Goal: Information Seeking & Learning: Learn about a topic

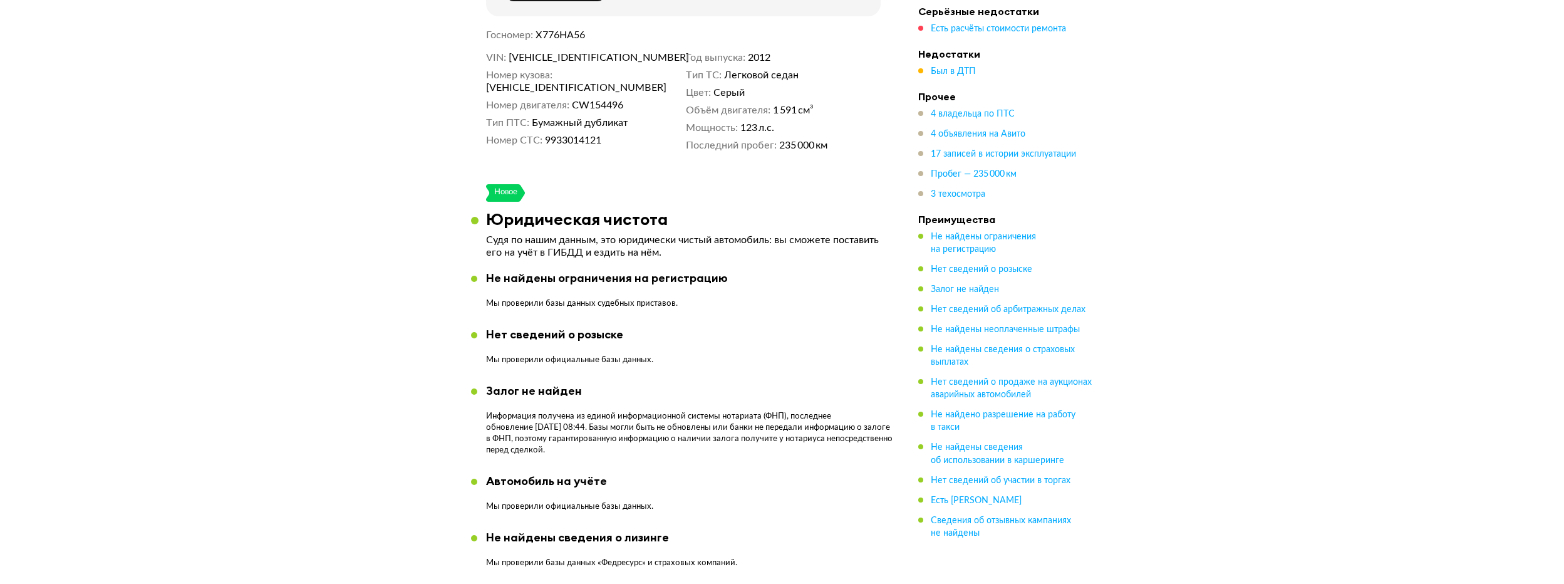
scroll to position [501, 0]
click at [960, 194] on span "3 техосмотра" at bounding box center [958, 194] width 54 height 9
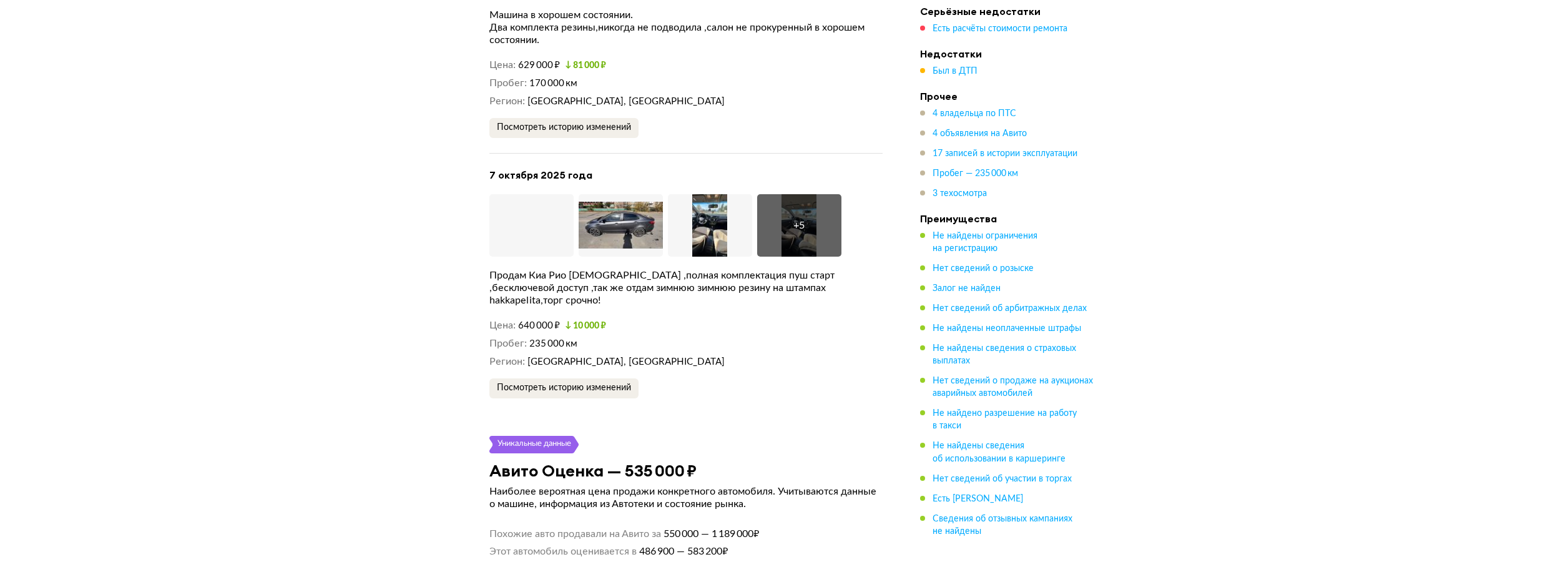
scroll to position [3640, 0]
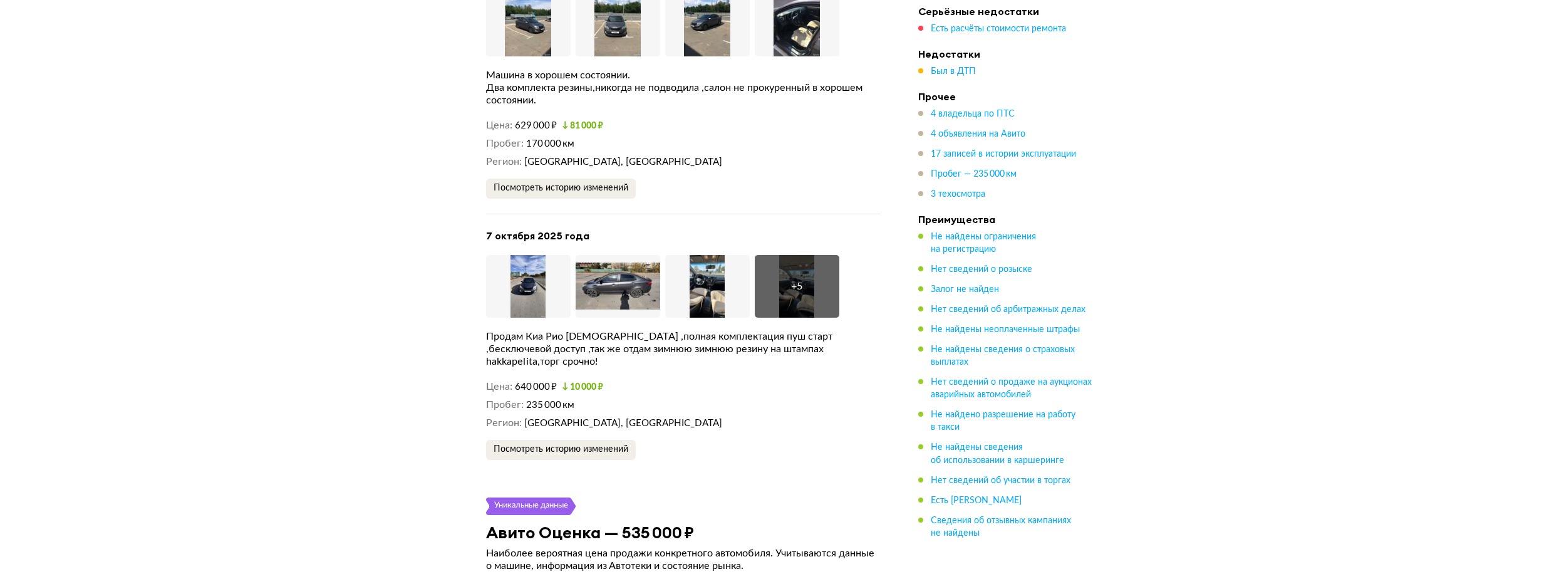
click at [786, 291] on div "+ 5" at bounding box center [797, 286] width 85 height 63
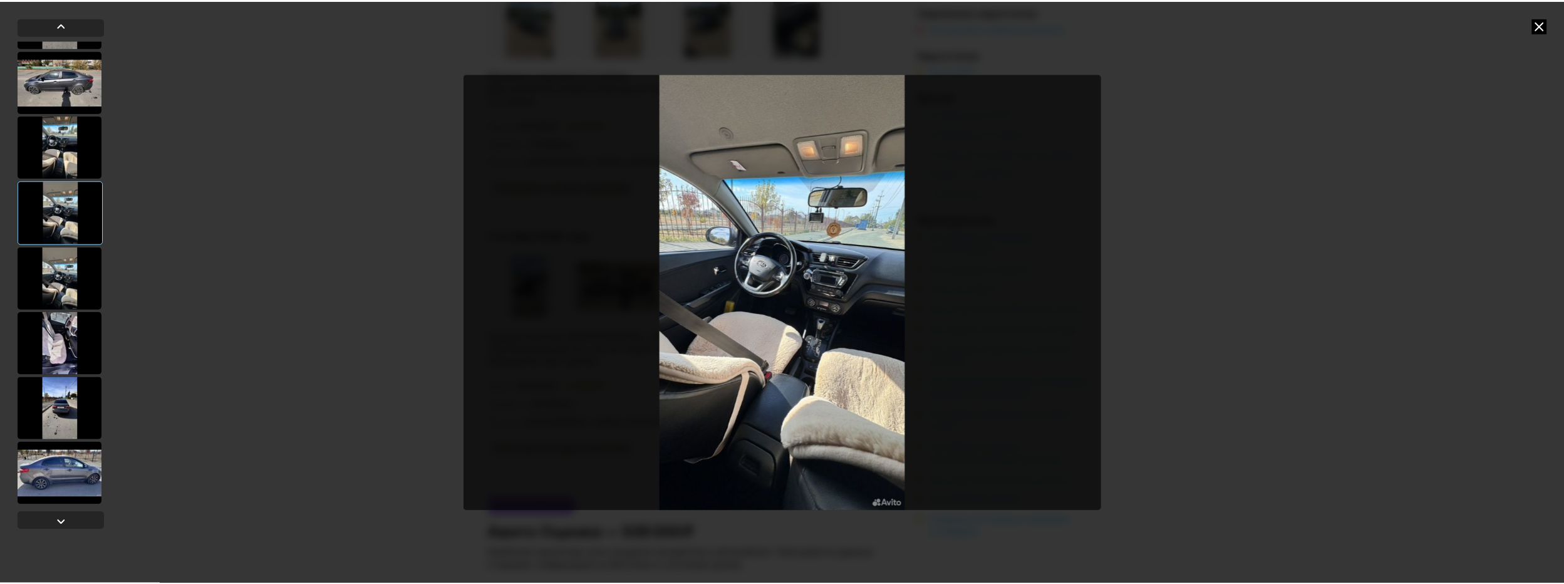
scroll to position [0, 0]
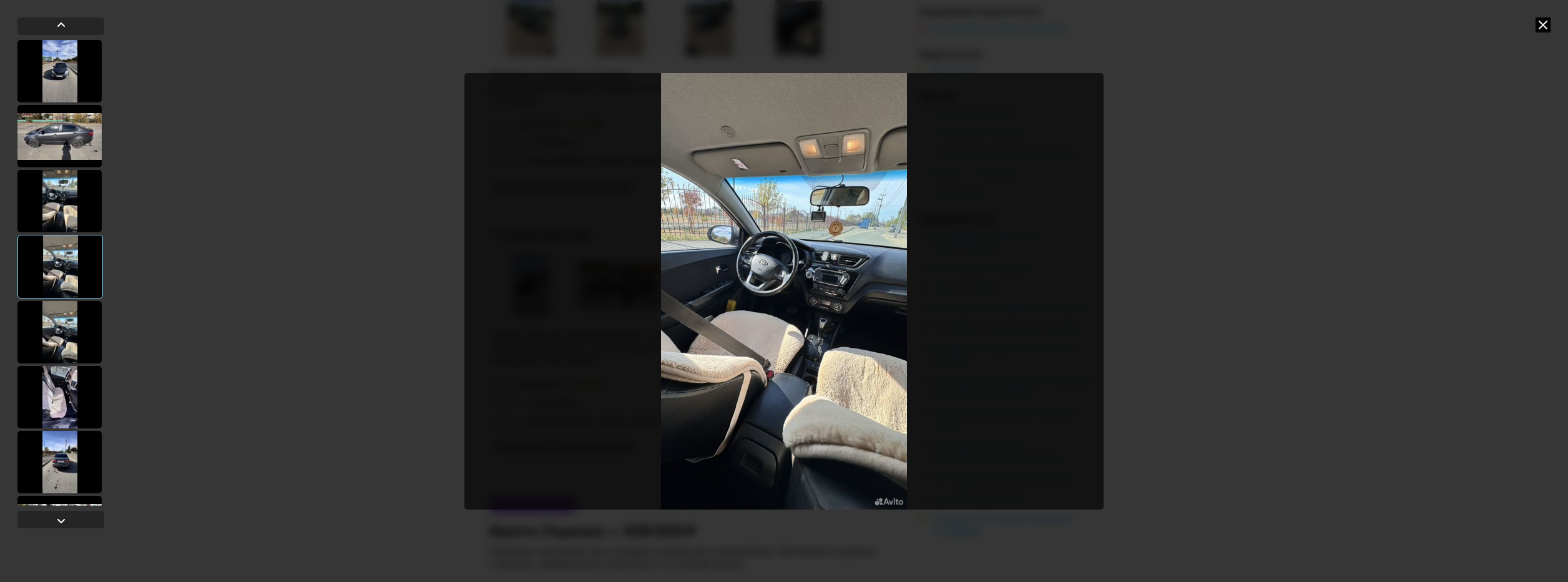
click at [370, 391] on div at bounding box center [784, 291] width 1568 height 582
click at [1534, 26] on div at bounding box center [784, 291] width 1568 height 582
click at [1536, 25] on icon at bounding box center [1543, 25] width 15 height 15
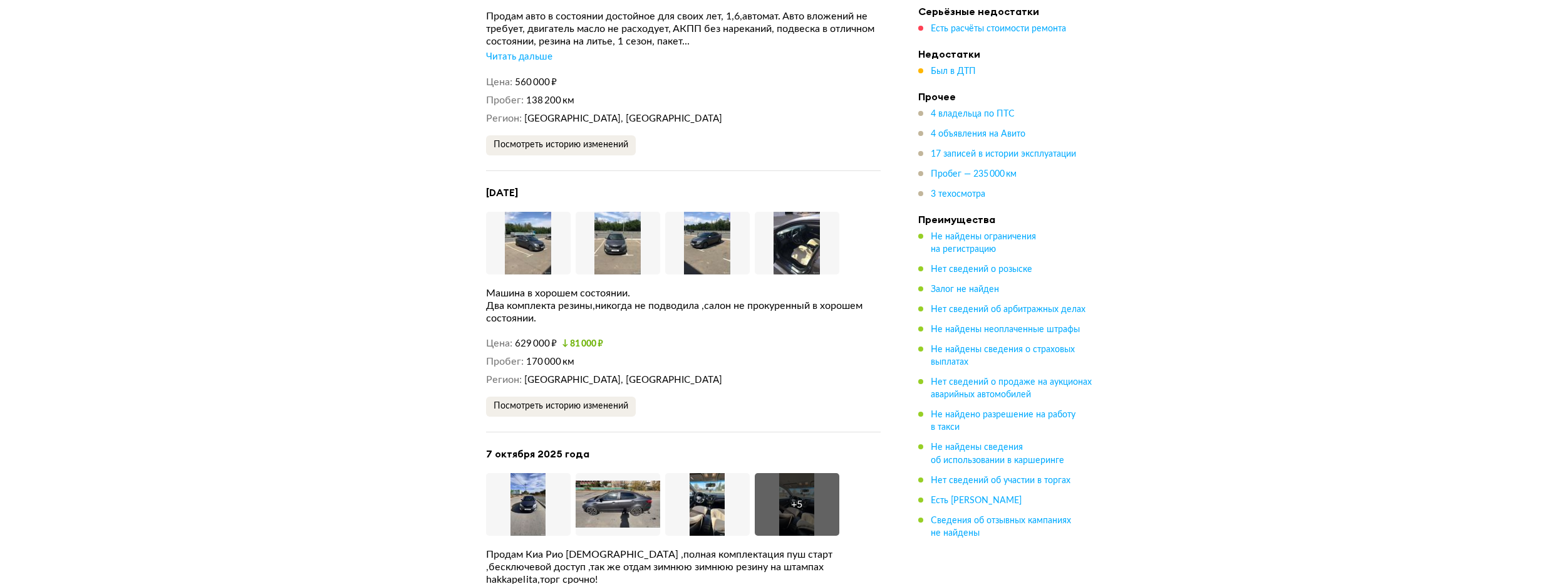
scroll to position [3402, 0]
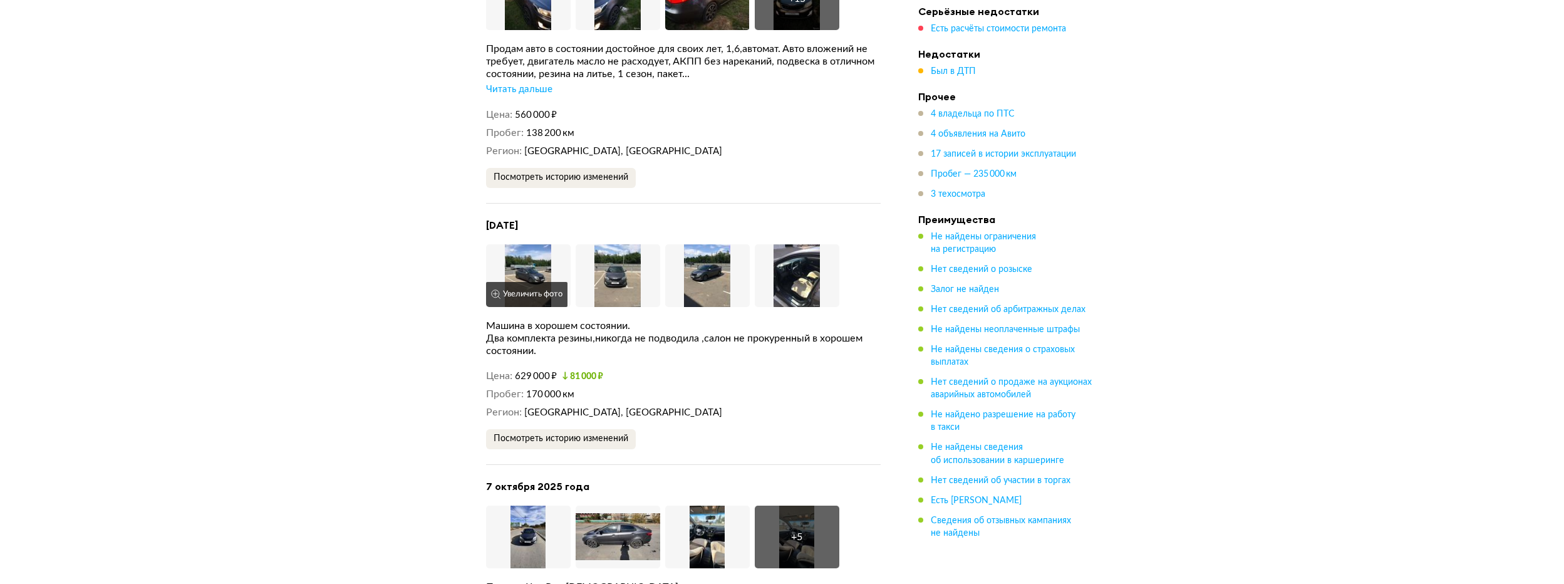
click at [542, 263] on img at bounding box center [528, 275] width 85 height 63
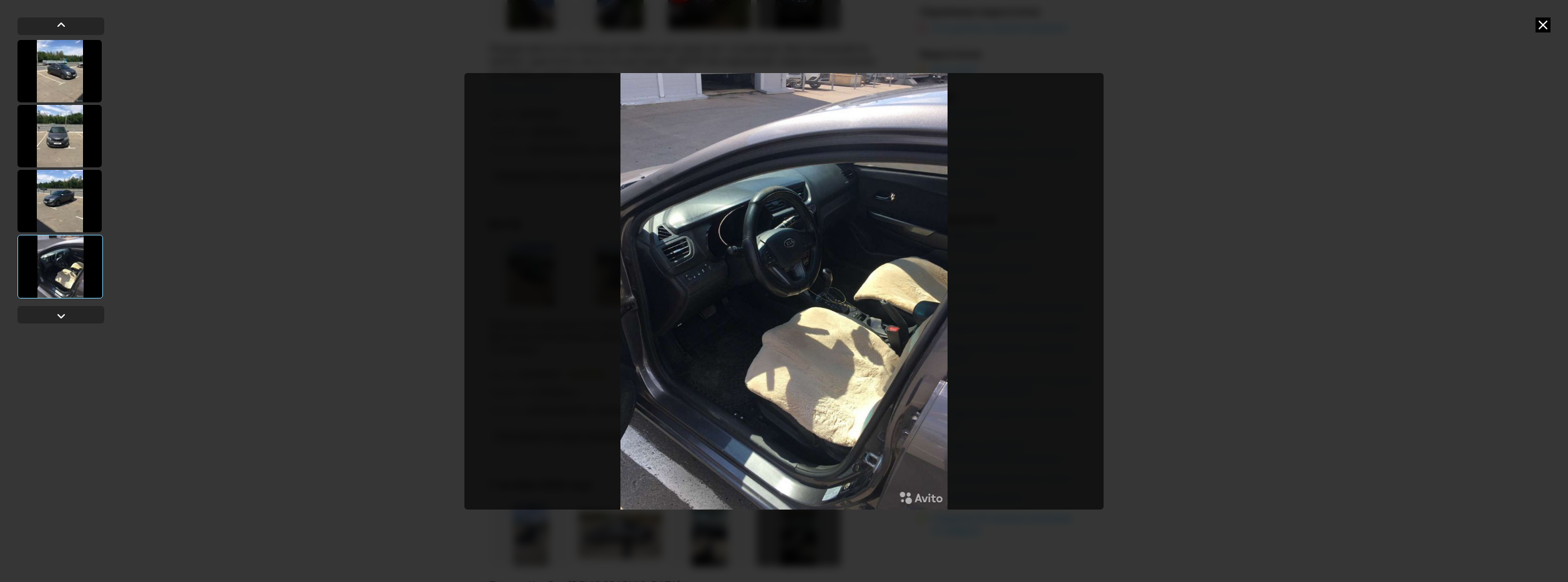
click at [1344, 223] on div at bounding box center [784, 291] width 1568 height 582
click at [1546, 28] on icon at bounding box center [1543, 25] width 15 height 15
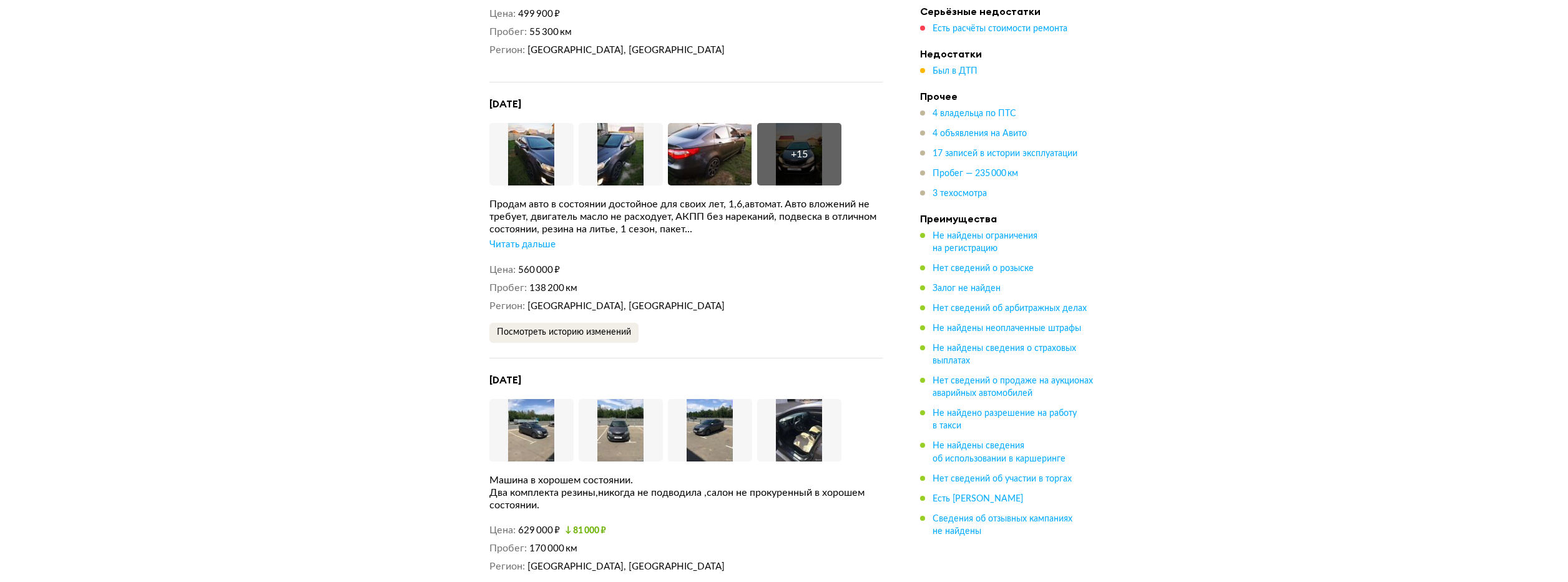
scroll to position [3204, 0]
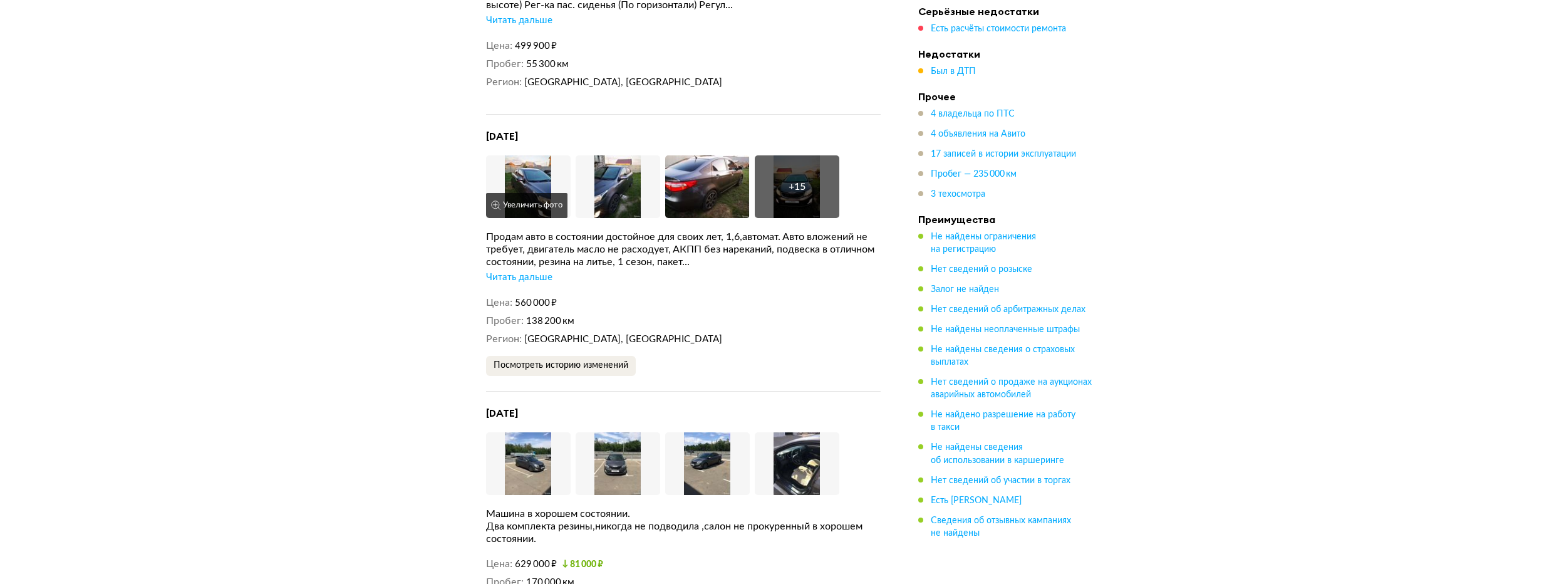
click at [530, 174] on img at bounding box center [528, 186] width 85 height 63
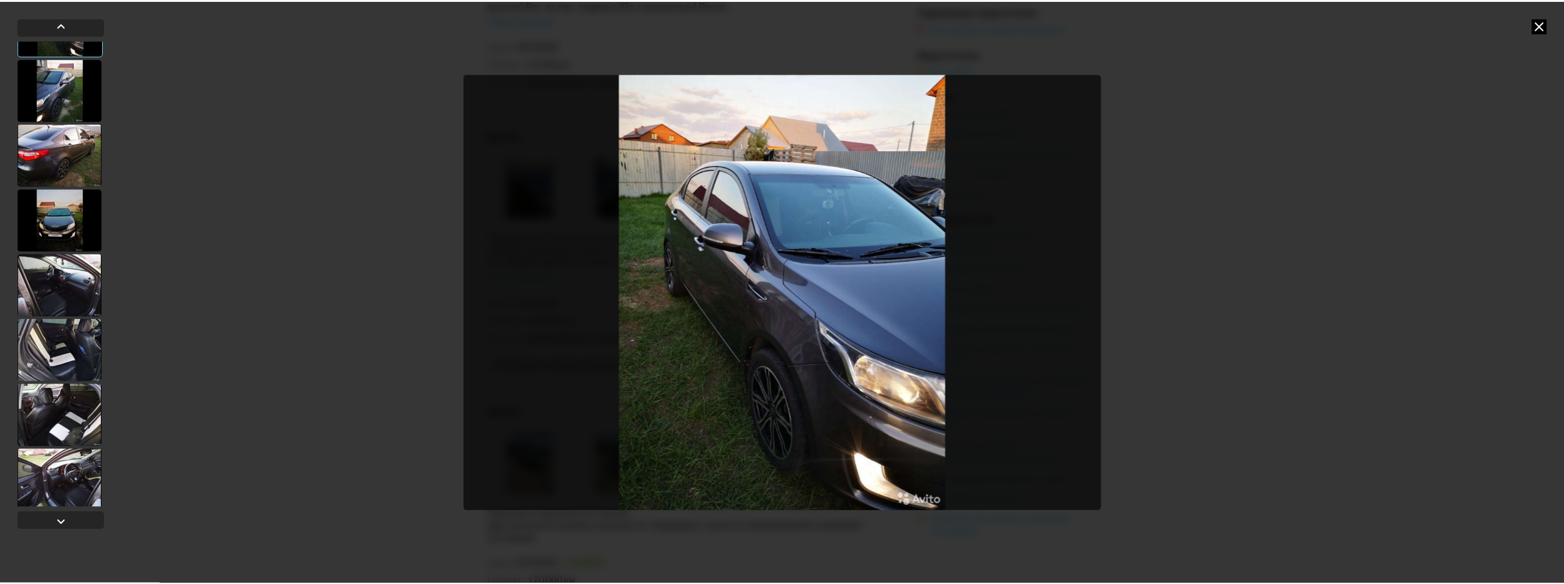
scroll to position [0, 0]
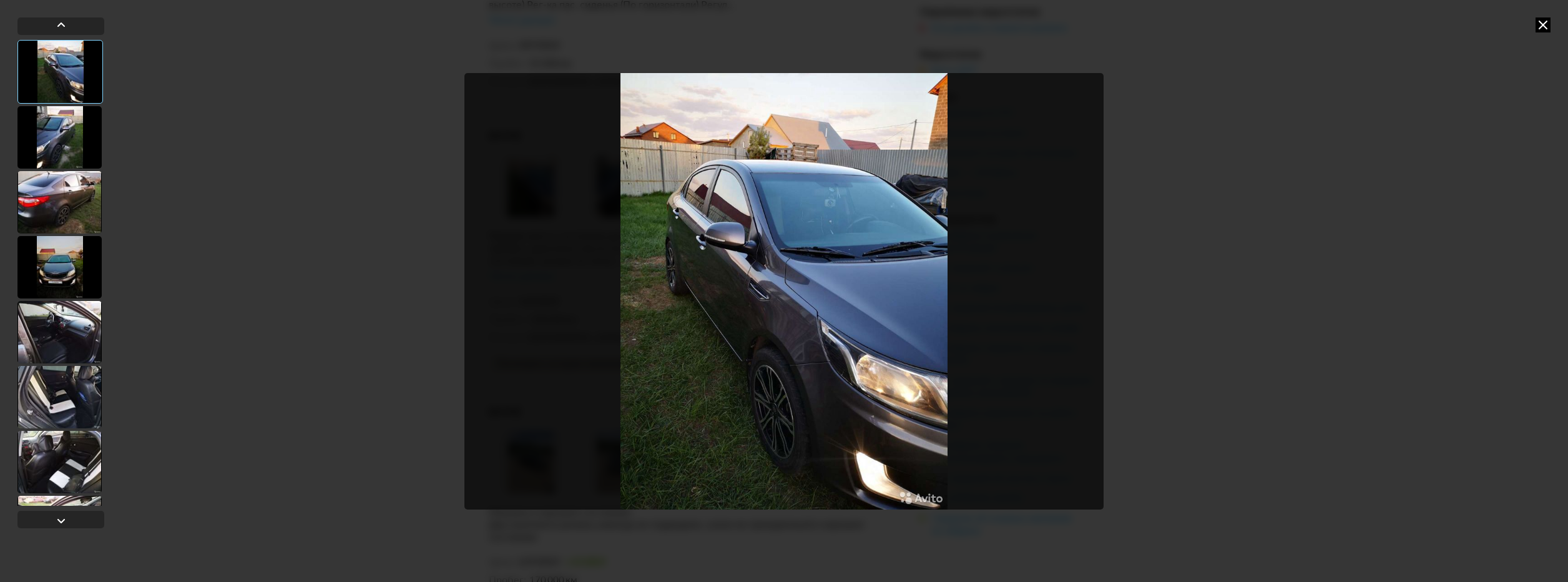
click at [40, 122] on div at bounding box center [60, 137] width 85 height 63
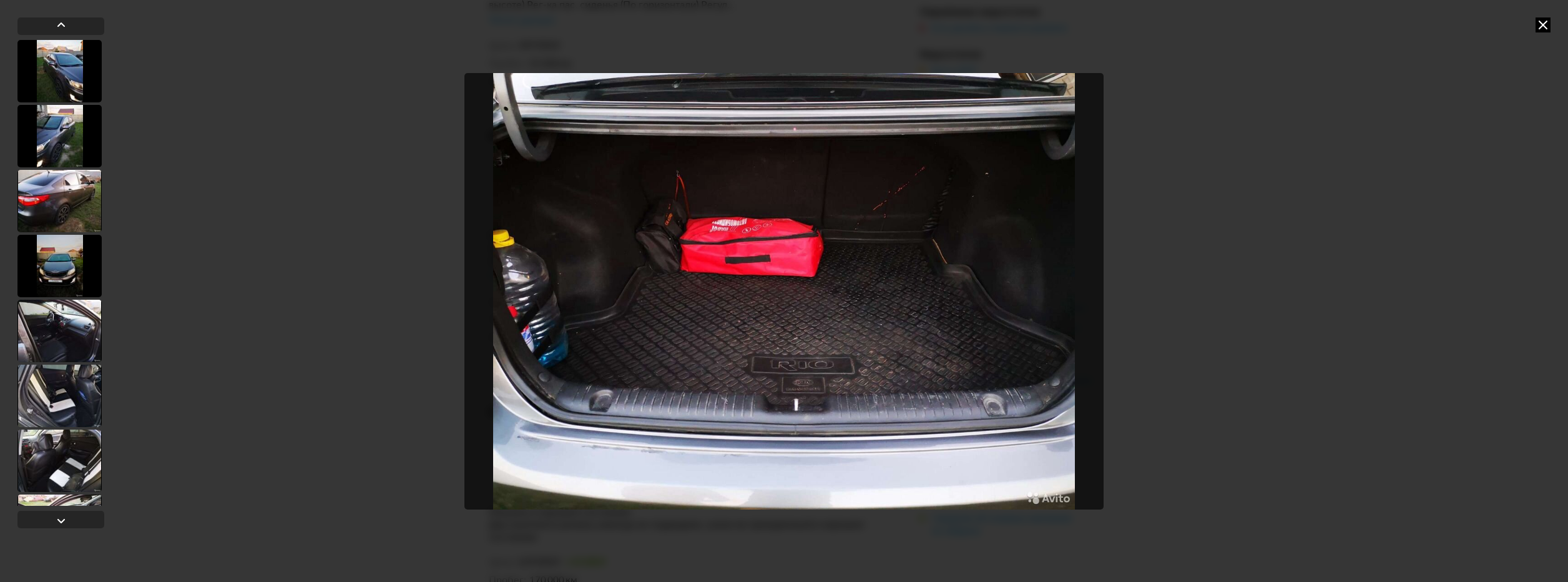
click at [1542, 25] on icon at bounding box center [1543, 25] width 15 height 15
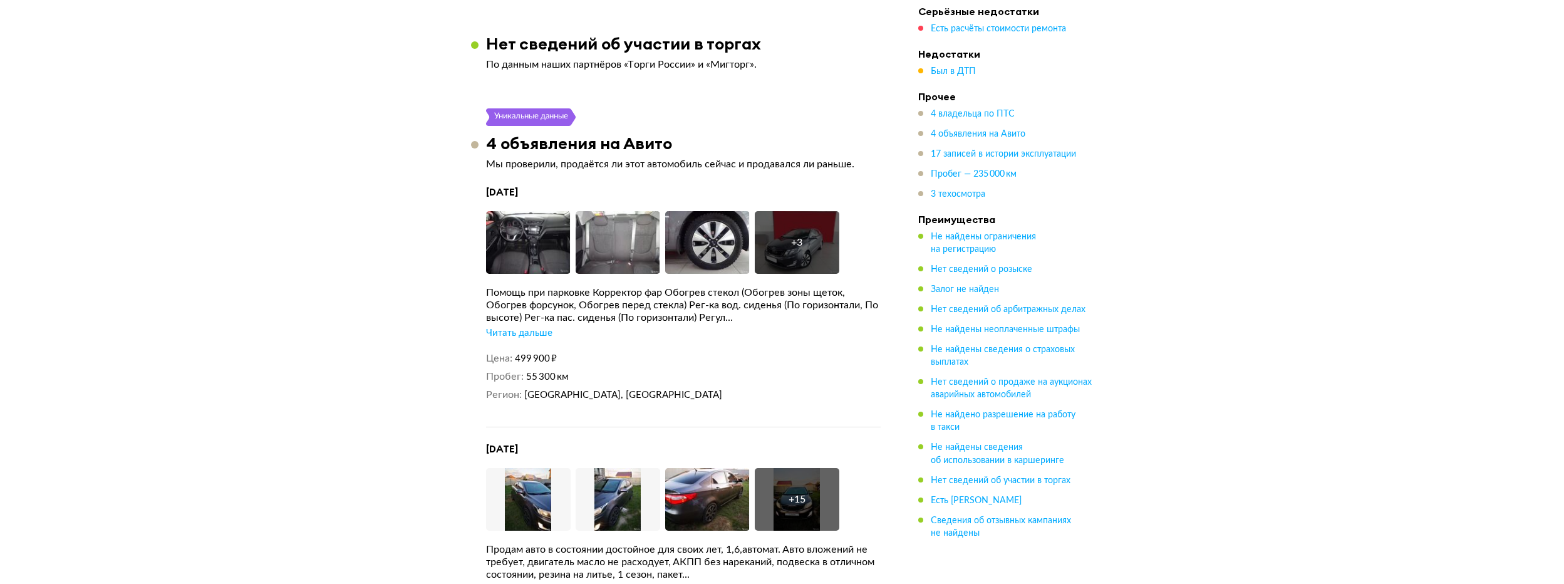
scroll to position [2901, 0]
click at [530, 242] on img at bounding box center [528, 243] width 85 height 63
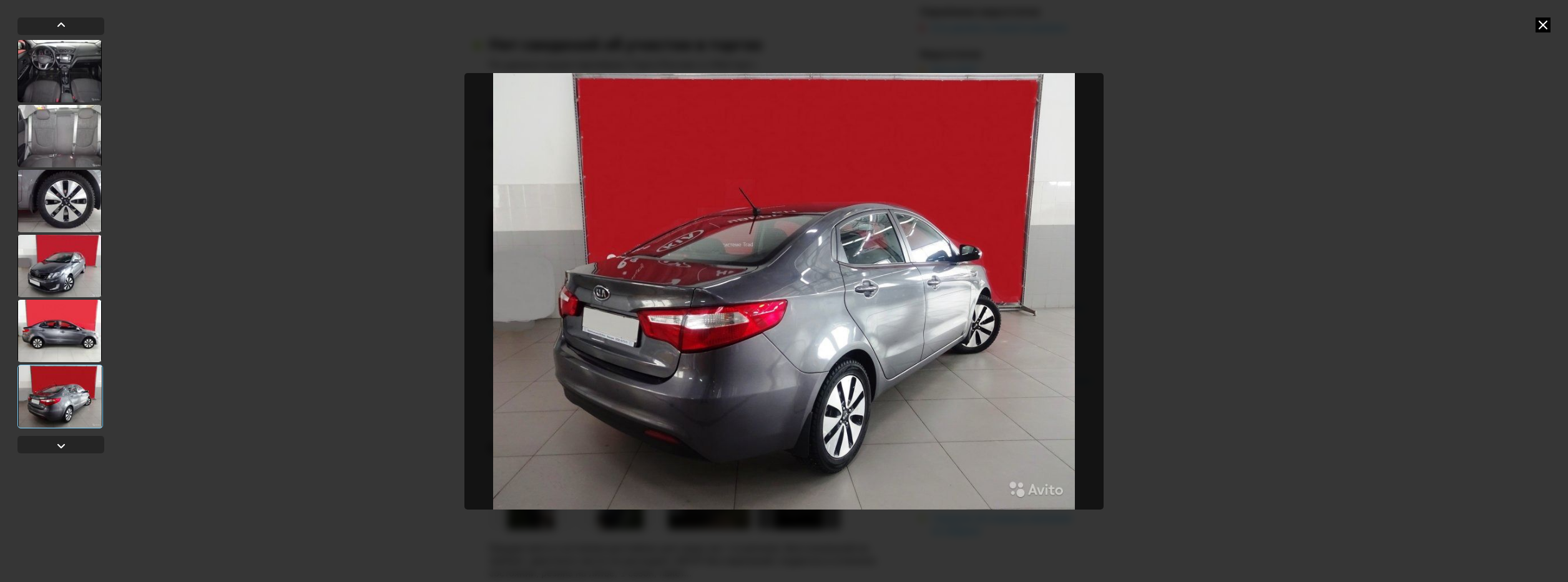
click at [1539, 21] on icon at bounding box center [1543, 25] width 15 height 15
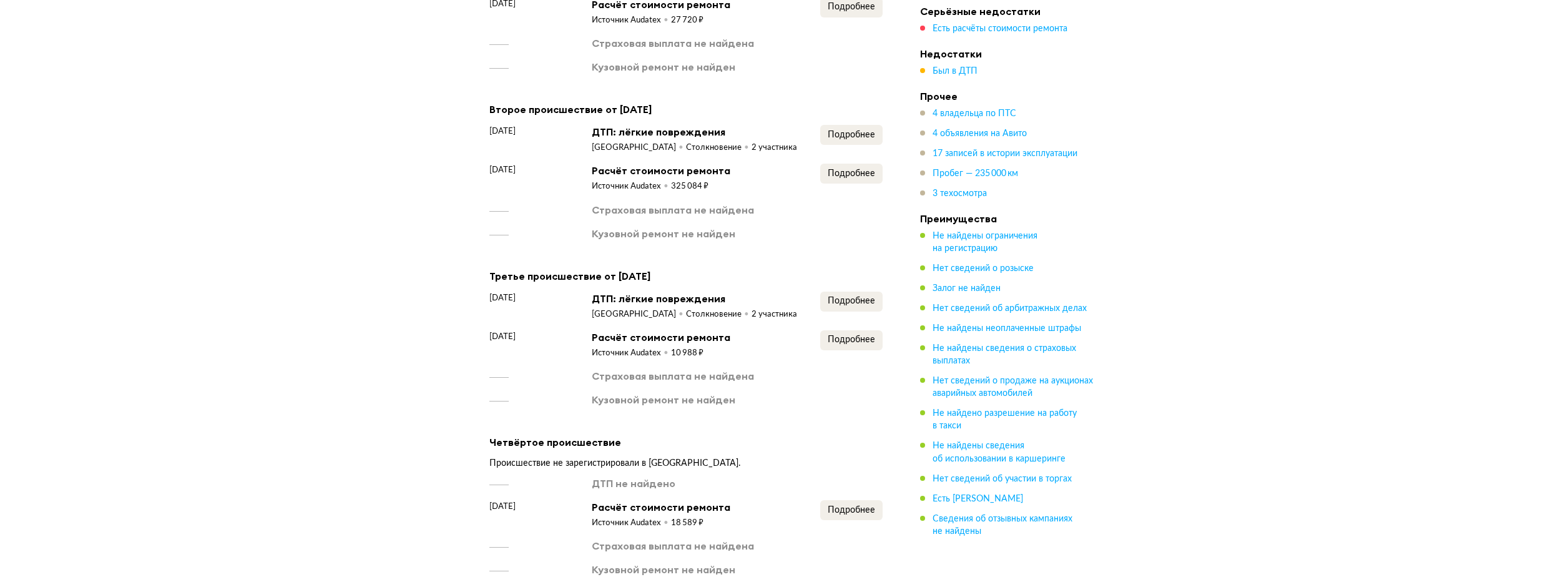
scroll to position [1955, 0]
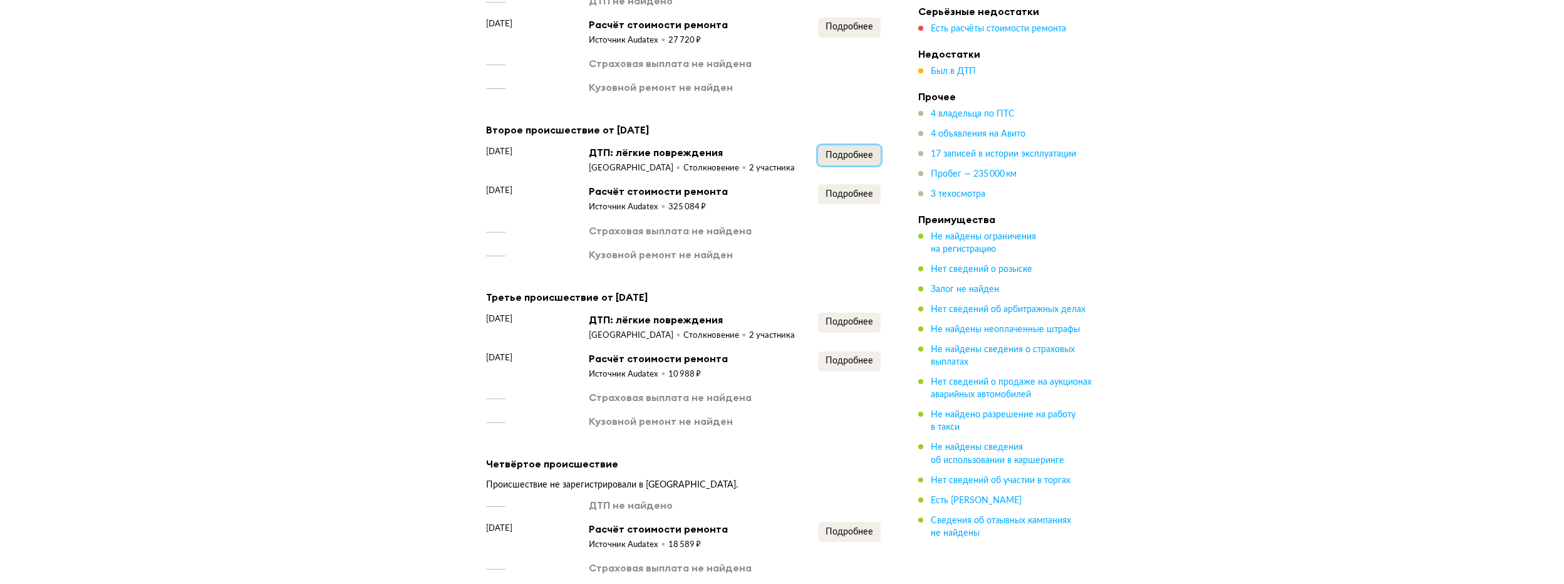
click at [833, 151] on span "Подробнее" at bounding box center [849, 155] width 48 height 9
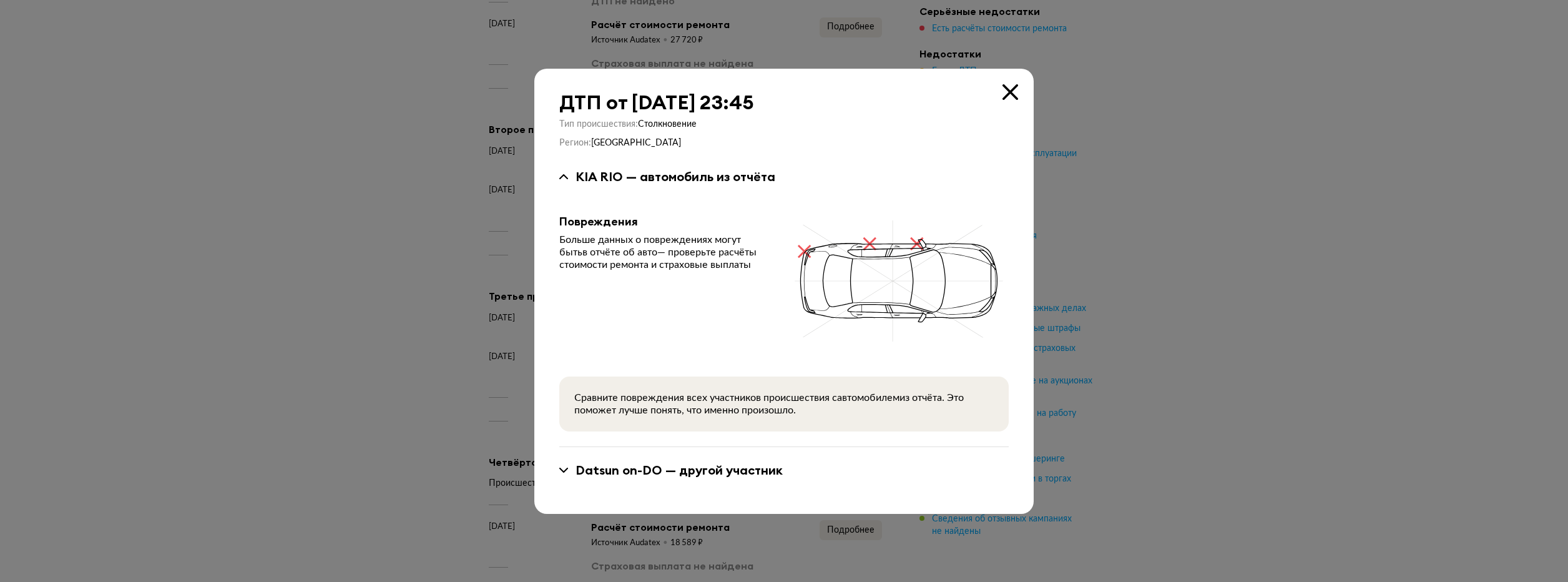
click at [676, 481] on div "Datsun on-DO — другой участник" at bounding box center [784, 469] width 450 height 46
click at [679, 460] on div "Datsun on-DO — другой участник" at bounding box center [784, 469] width 450 height 46
click at [677, 472] on div "Datsun on-DO — другой участник" at bounding box center [679, 469] width 207 height 16
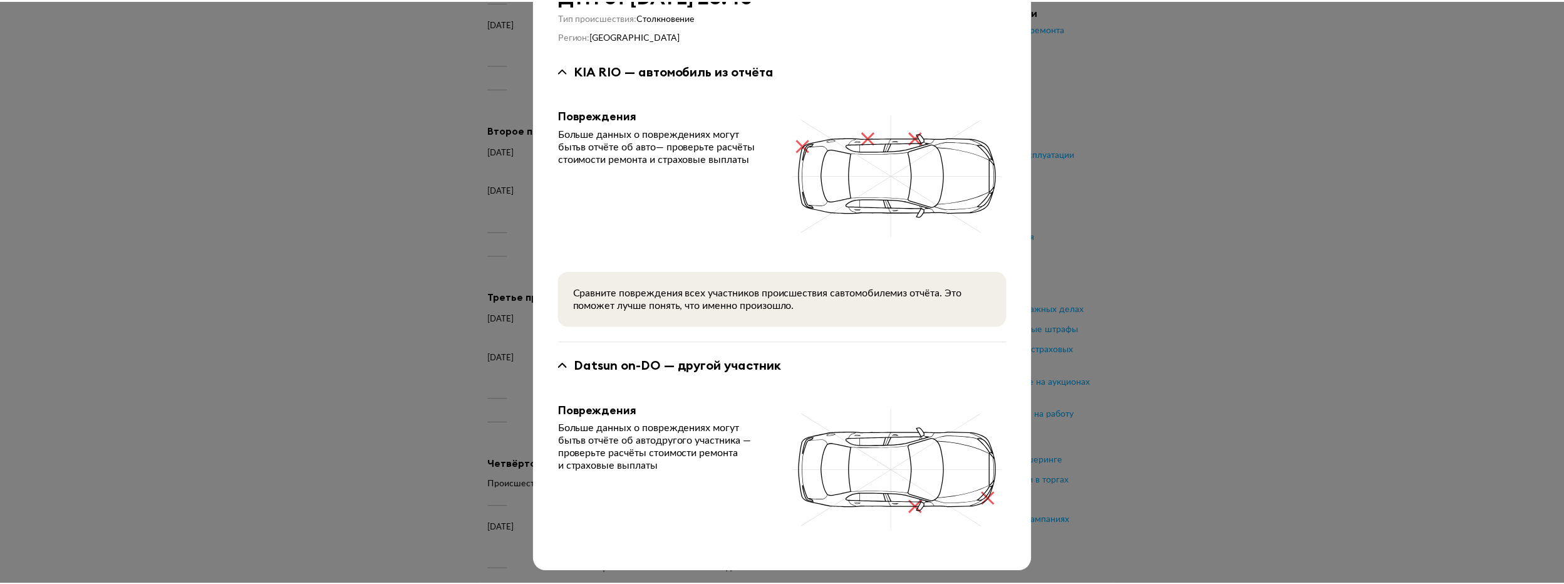
scroll to position [51, 0]
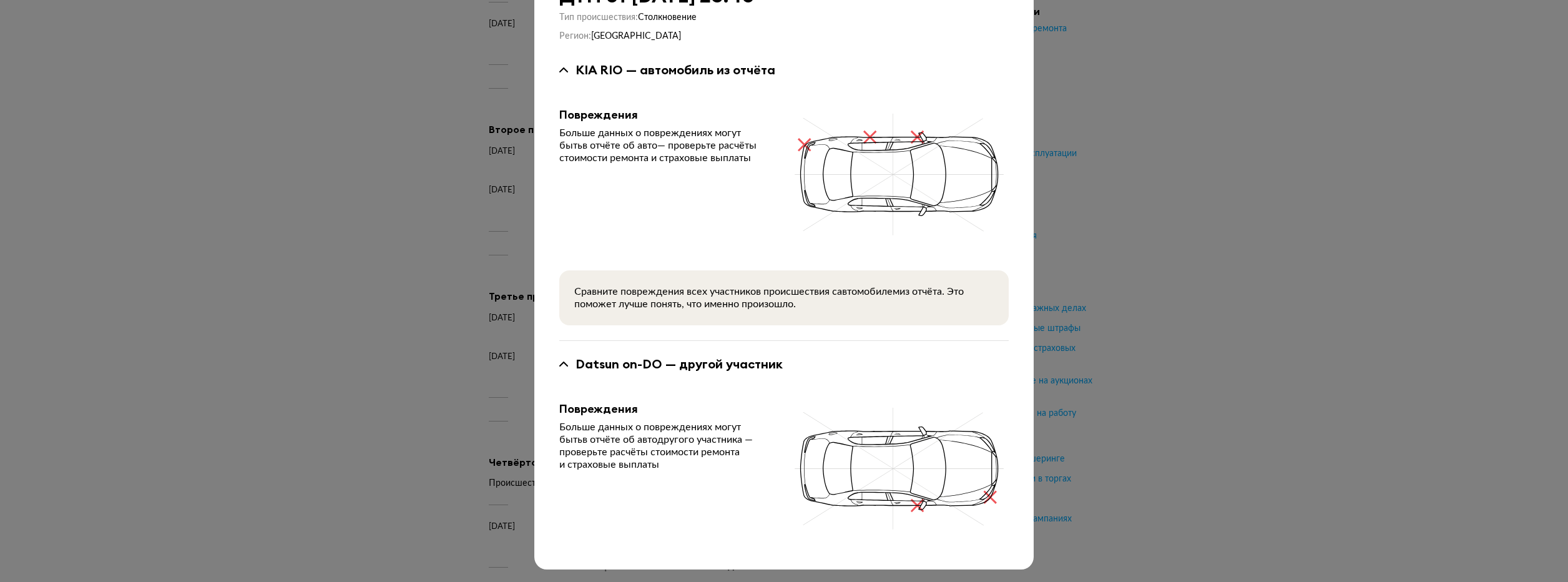
click at [1237, 300] on div at bounding box center [784, 240] width 1568 height 582
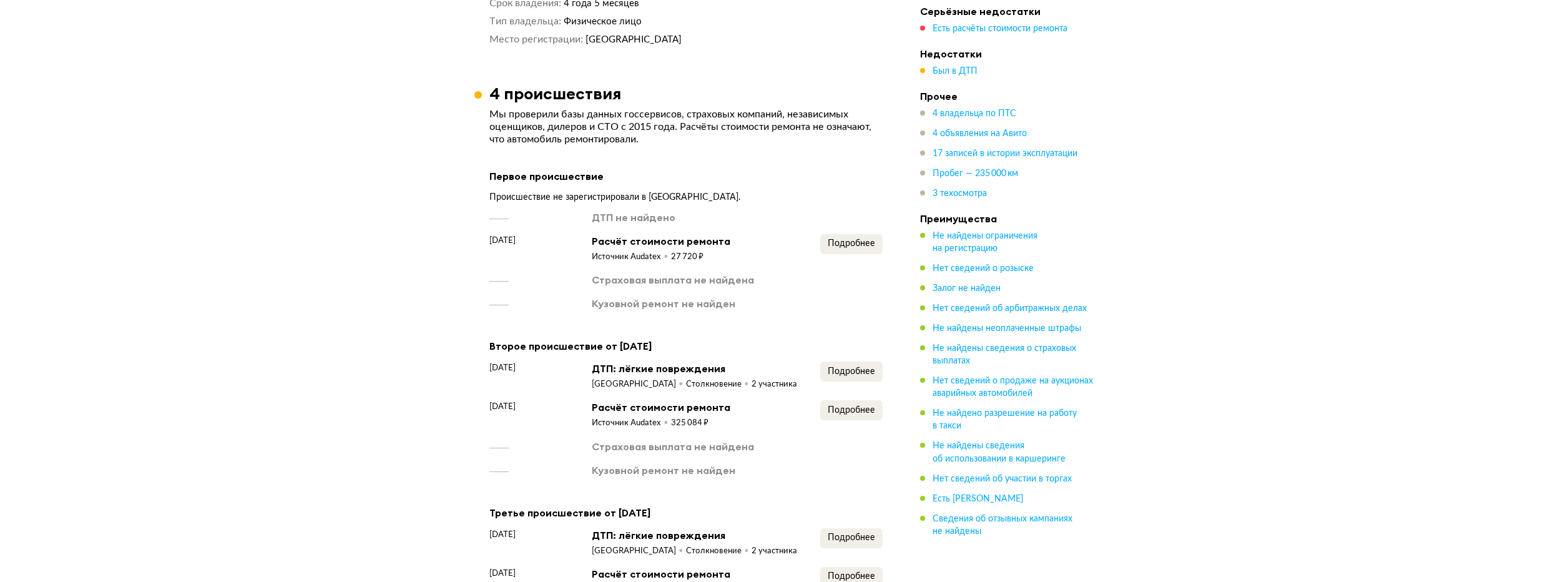
scroll to position [1706, 0]
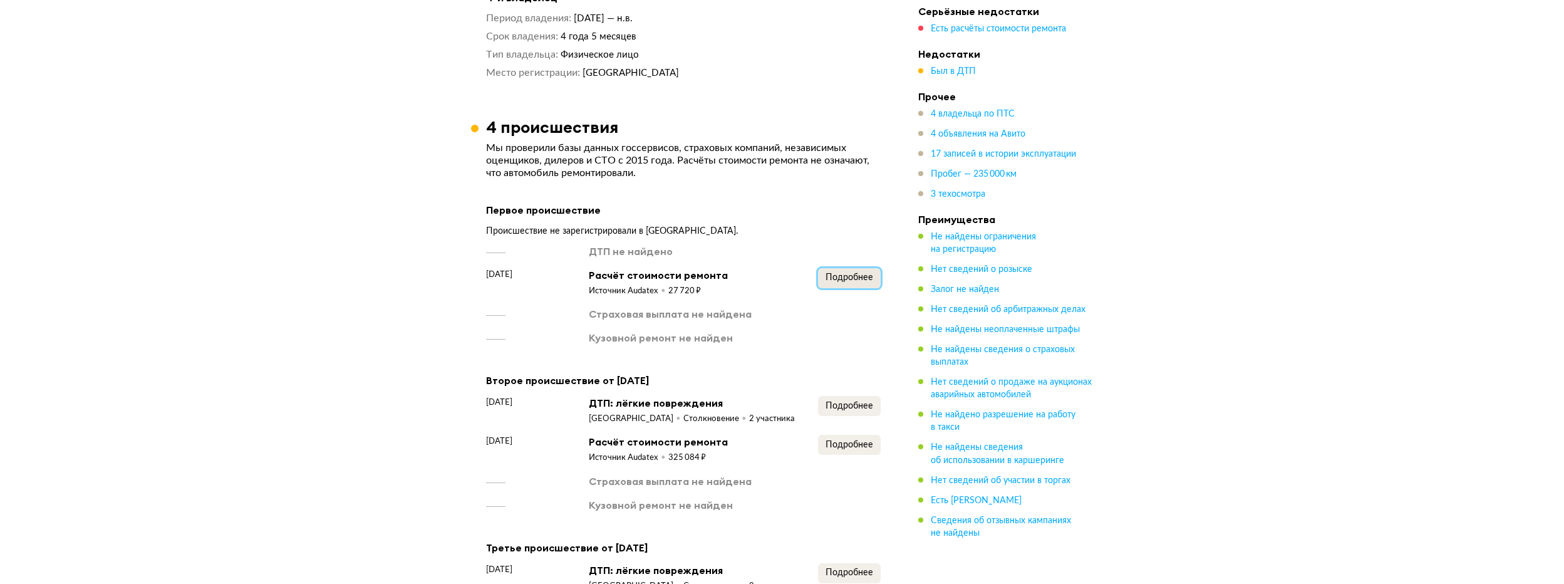
click at [855, 273] on span "Подробнее" at bounding box center [849, 277] width 48 height 9
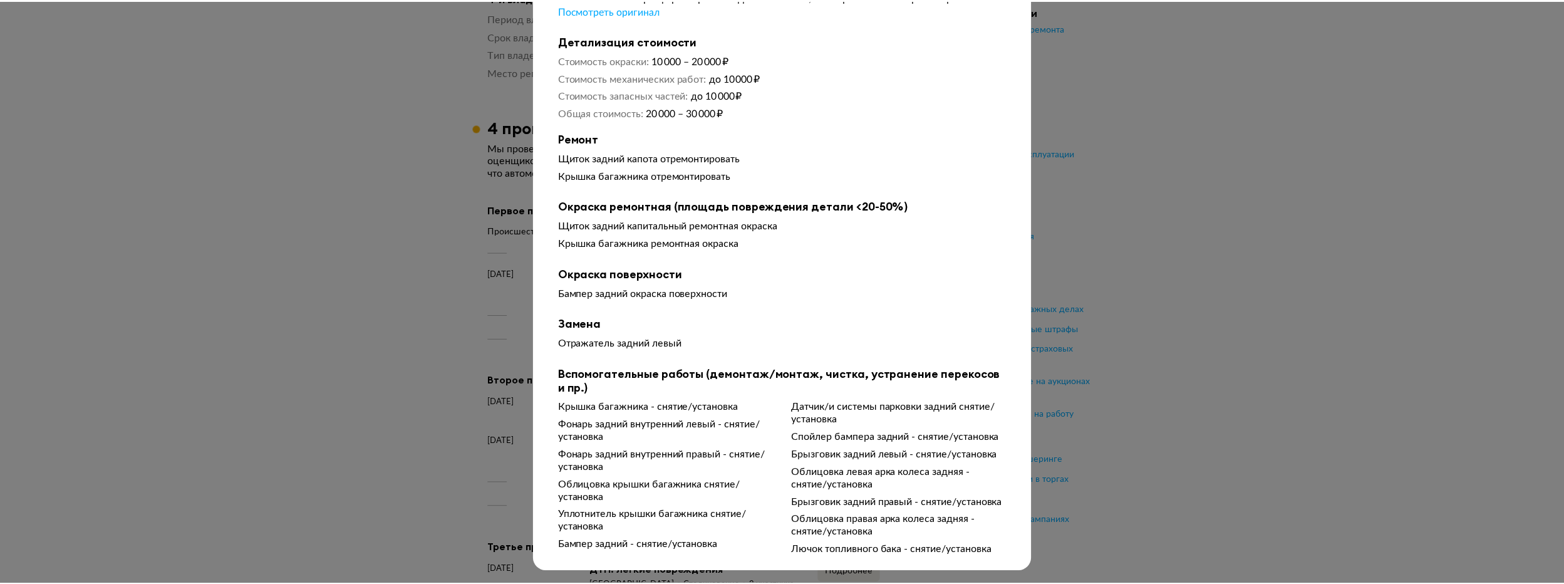
scroll to position [82, 0]
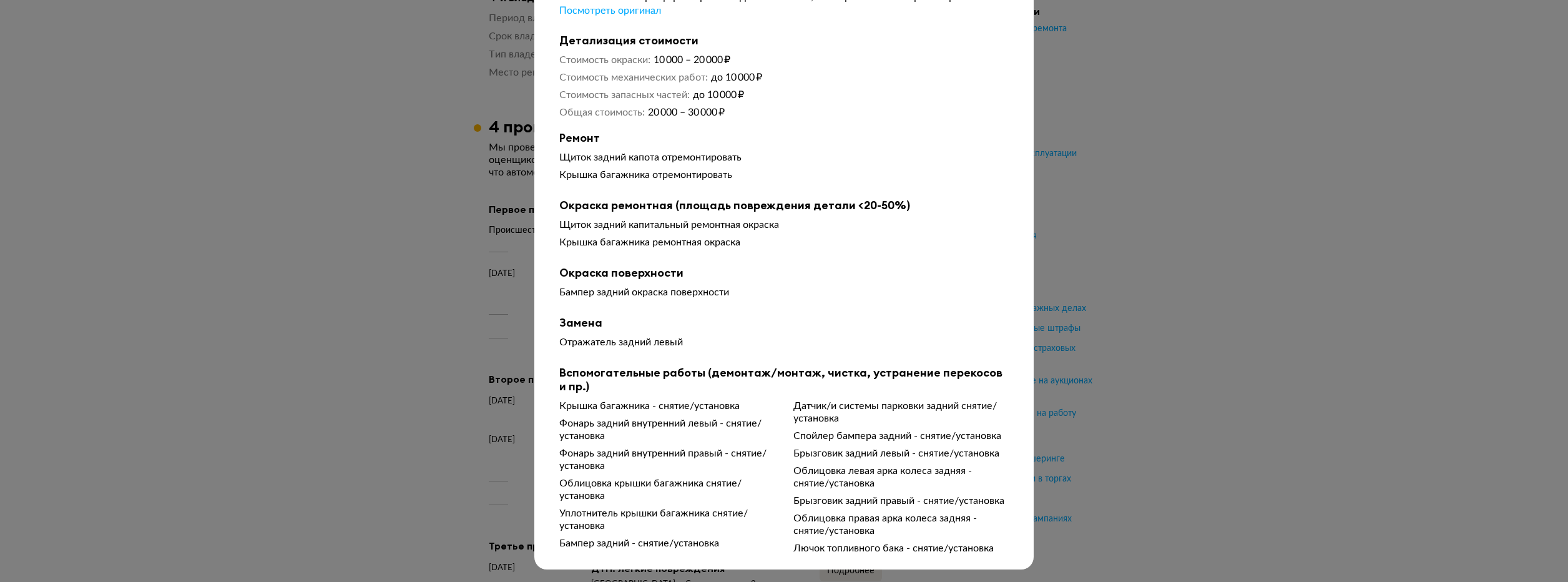
click at [1161, 293] on div at bounding box center [784, 222] width 1568 height 582
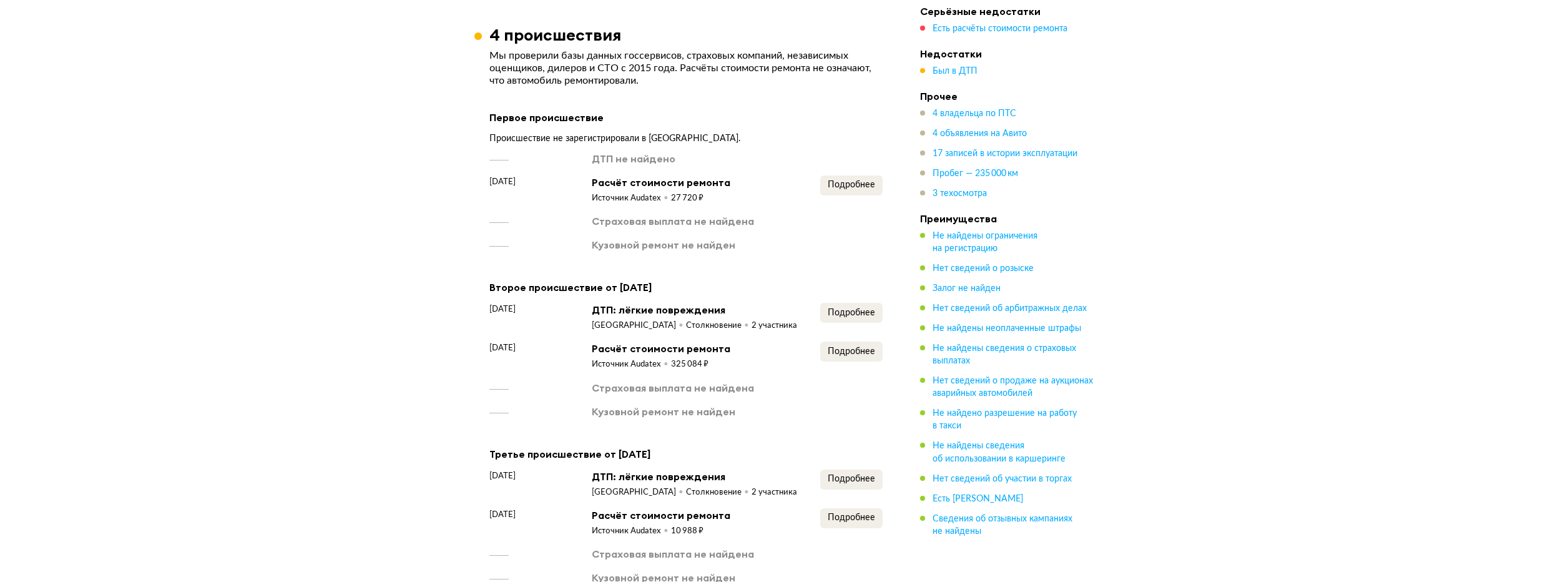
scroll to position [2018, 0]
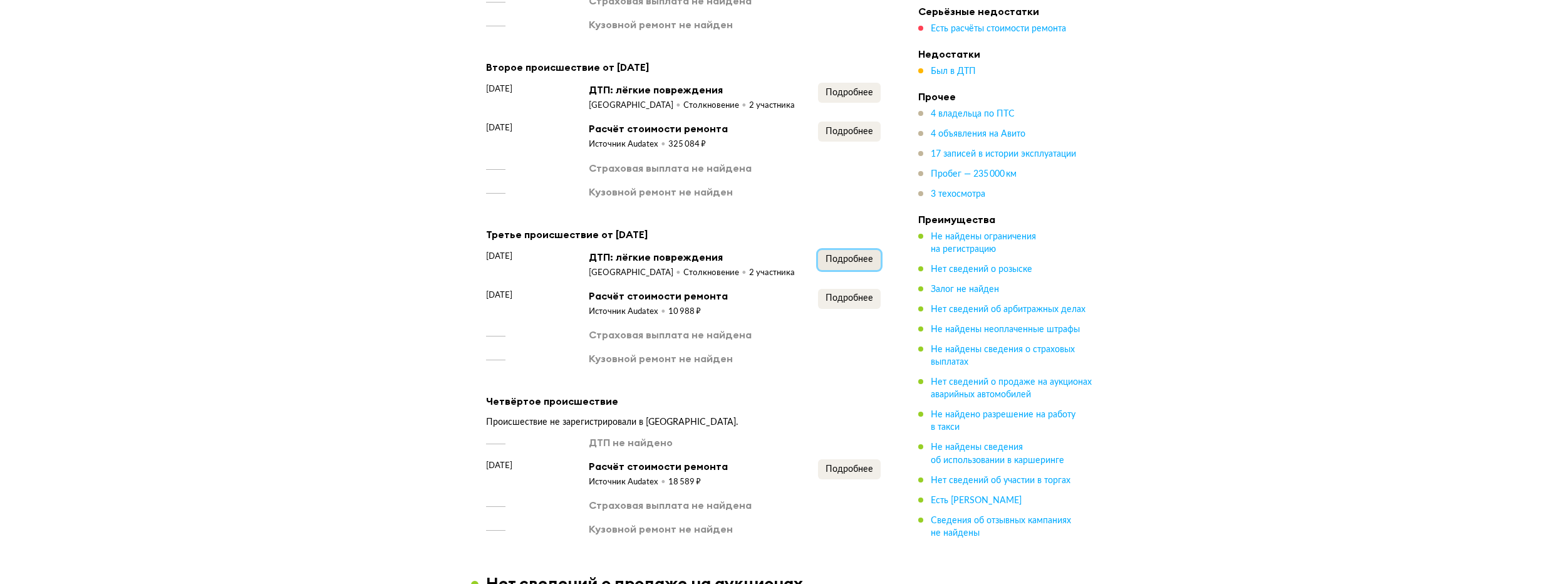
click at [850, 255] on span "Подробнее" at bounding box center [849, 259] width 48 height 9
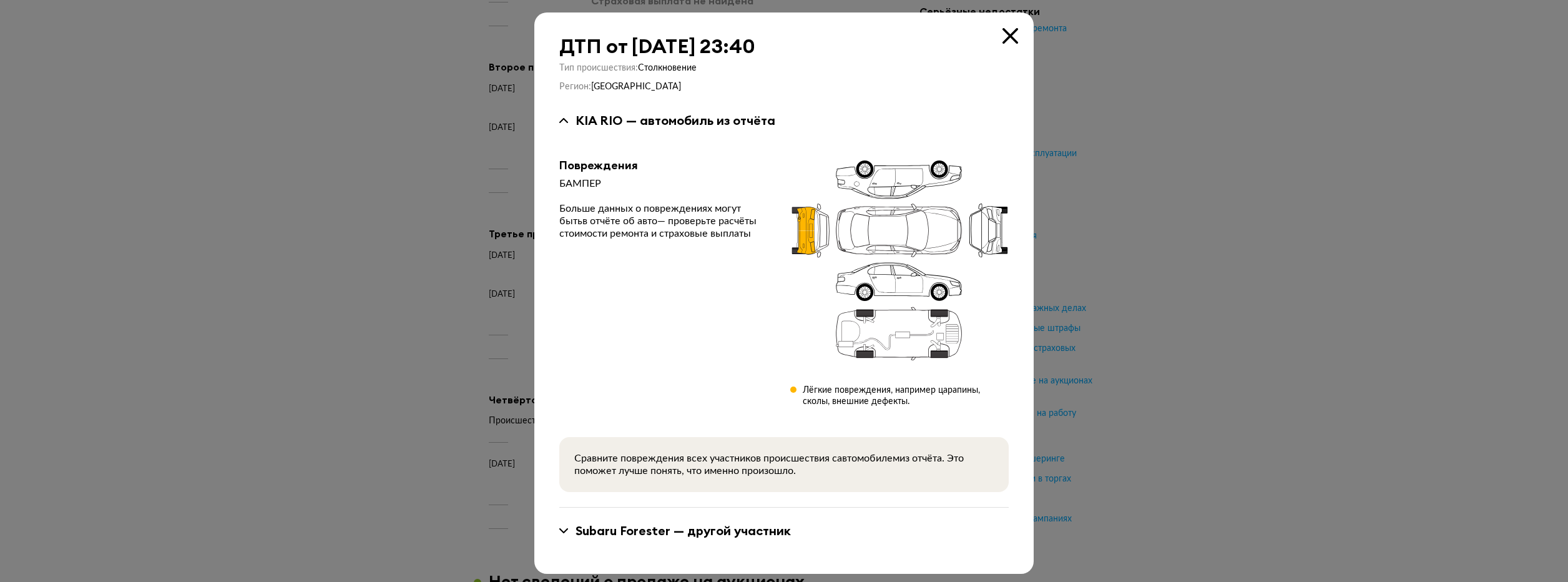
click at [716, 530] on div "Subaru Forester — другой участник" at bounding box center [683, 530] width 215 height 16
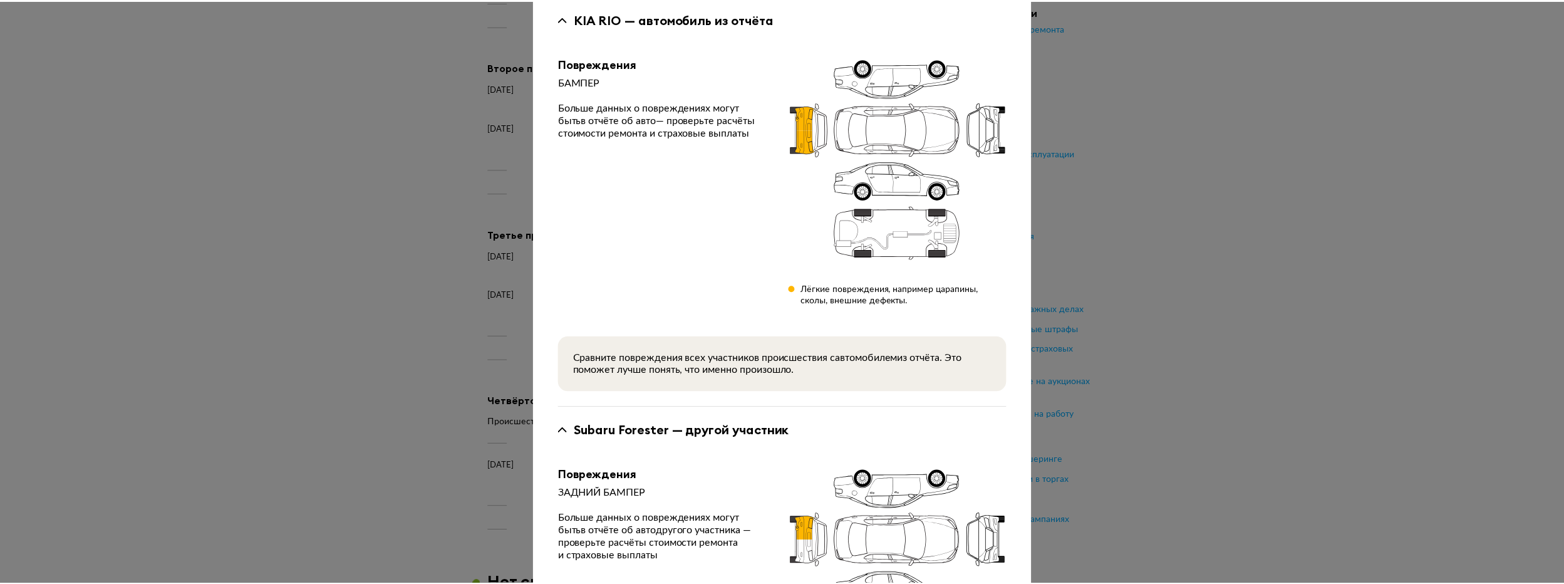
scroll to position [63, 0]
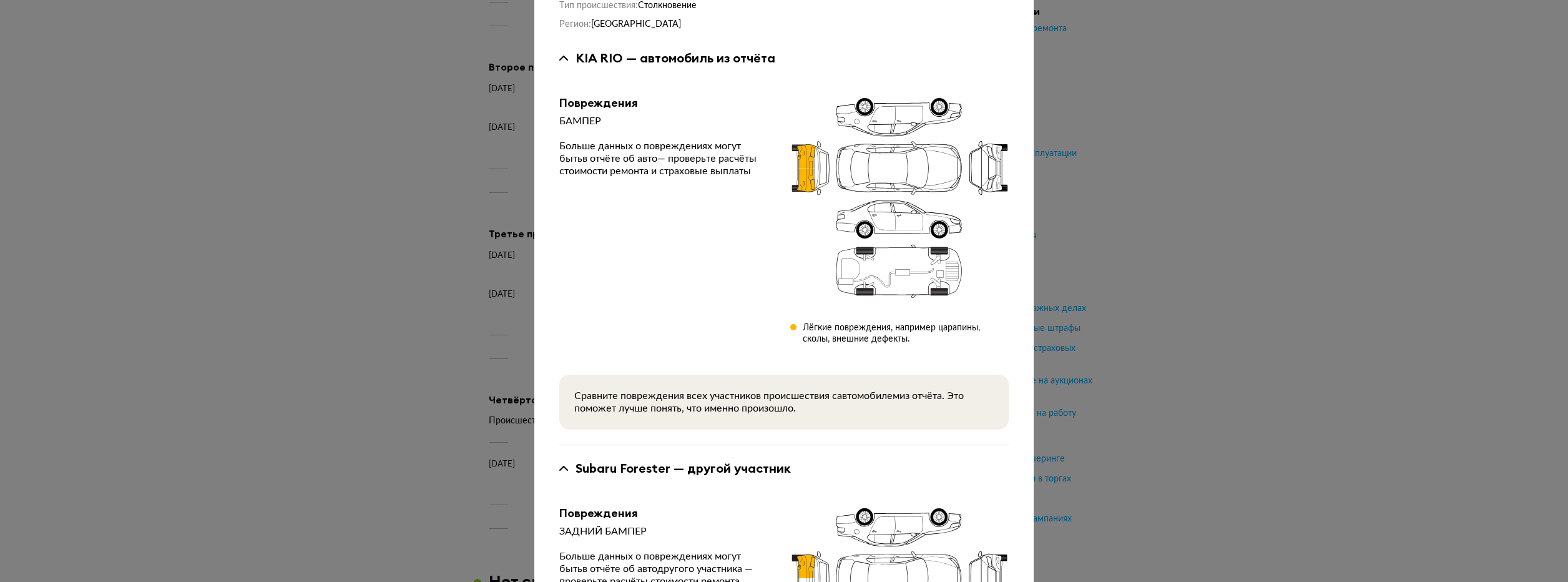
click at [1144, 285] on div at bounding box center [784, 228] width 1568 height 582
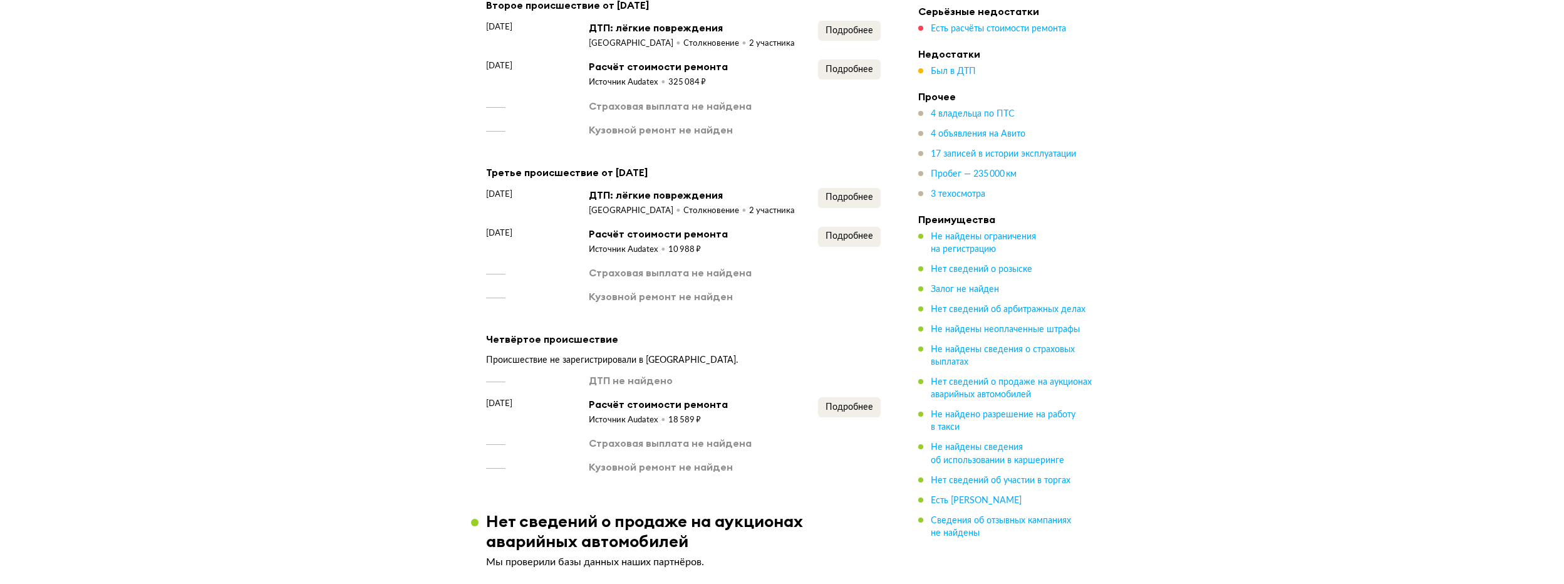
scroll to position [2087, 0]
click at [828, 396] on button "Подробнее" at bounding box center [849, 406] width 63 height 20
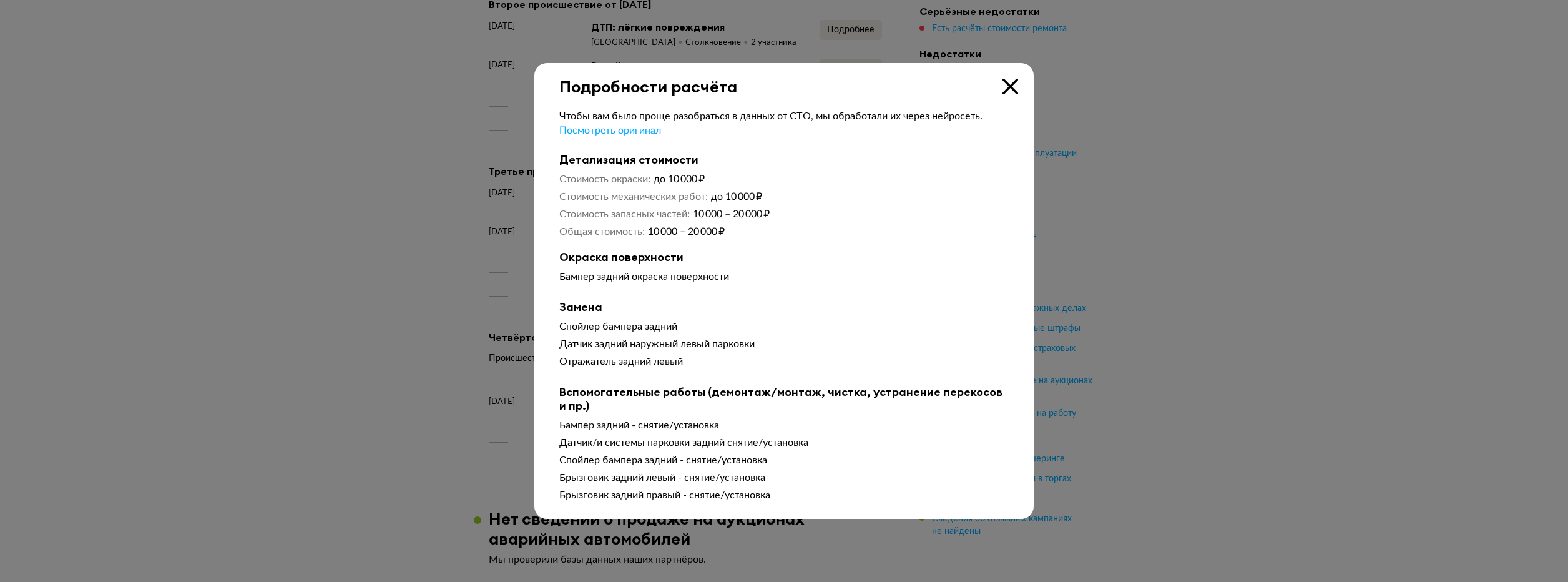
click at [1474, 265] on div at bounding box center [784, 291] width 1568 height 582
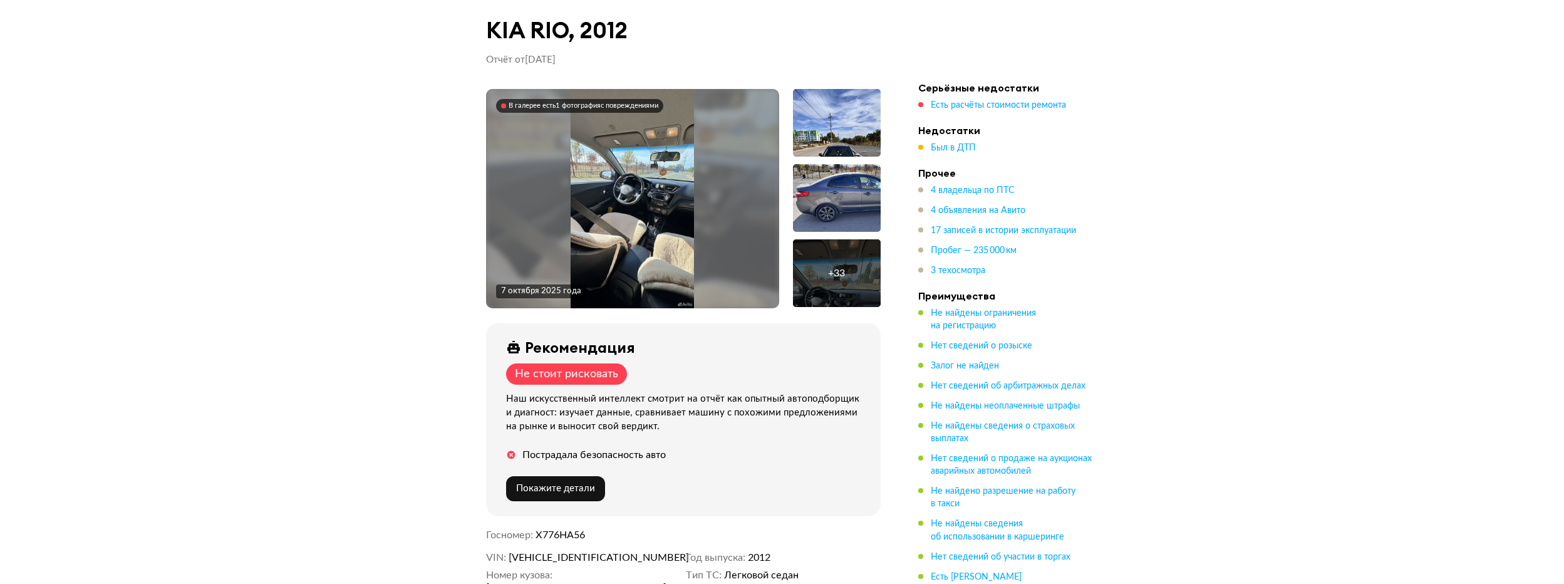
scroll to position [0, 0]
